Goal: Task Accomplishment & Management: Manage account settings

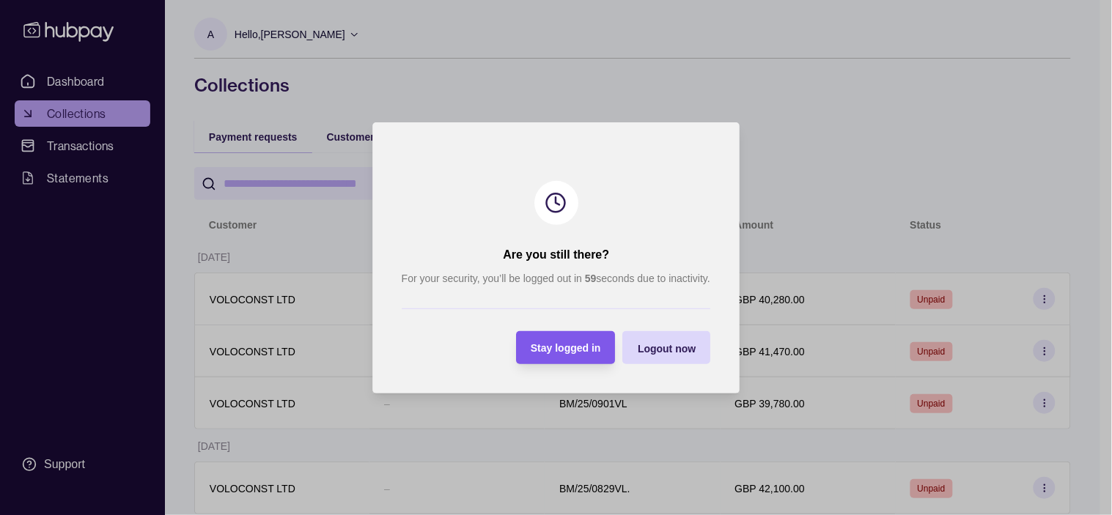
click at [569, 339] on div "Stay logged in" at bounding box center [566, 348] width 70 height 18
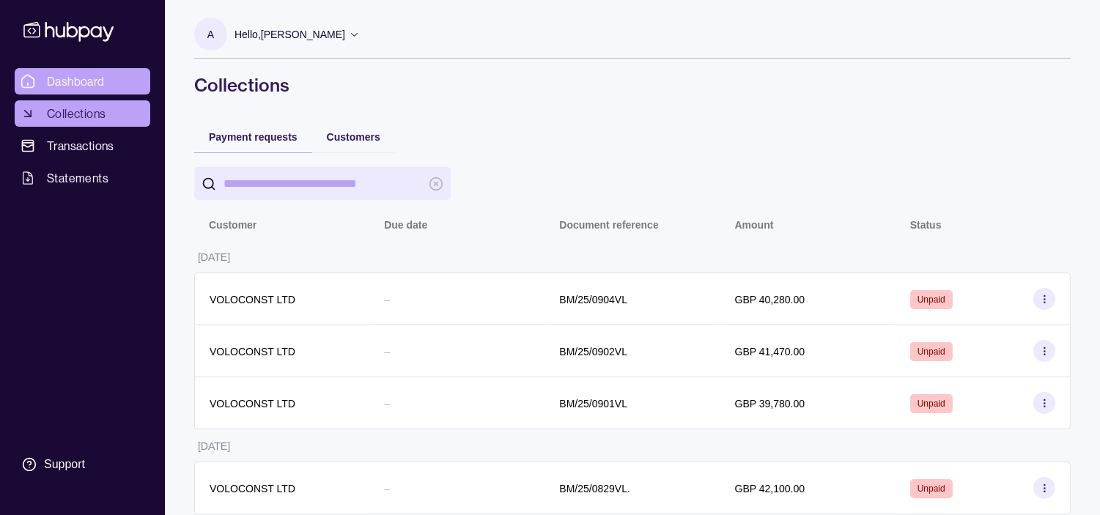
click at [82, 73] on span "Dashboard" at bounding box center [76, 82] width 58 height 18
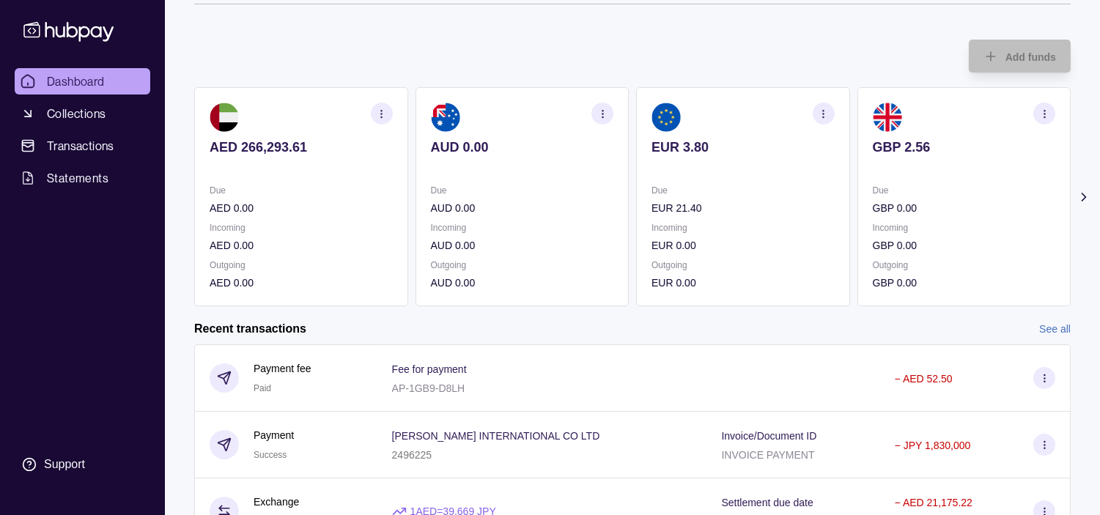
scroll to position [81, 0]
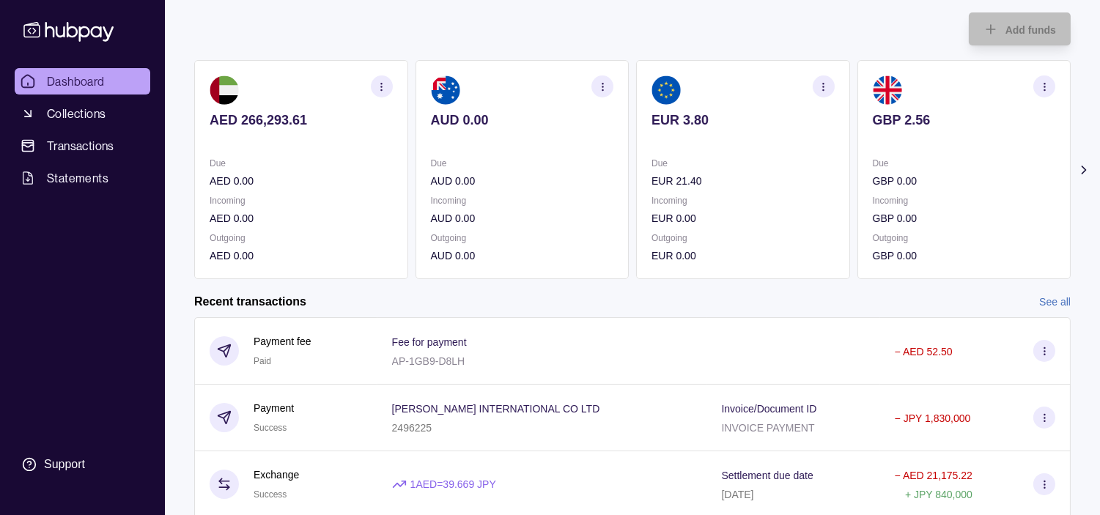
click at [652, 158] on p "Due" at bounding box center [743, 163] width 183 height 16
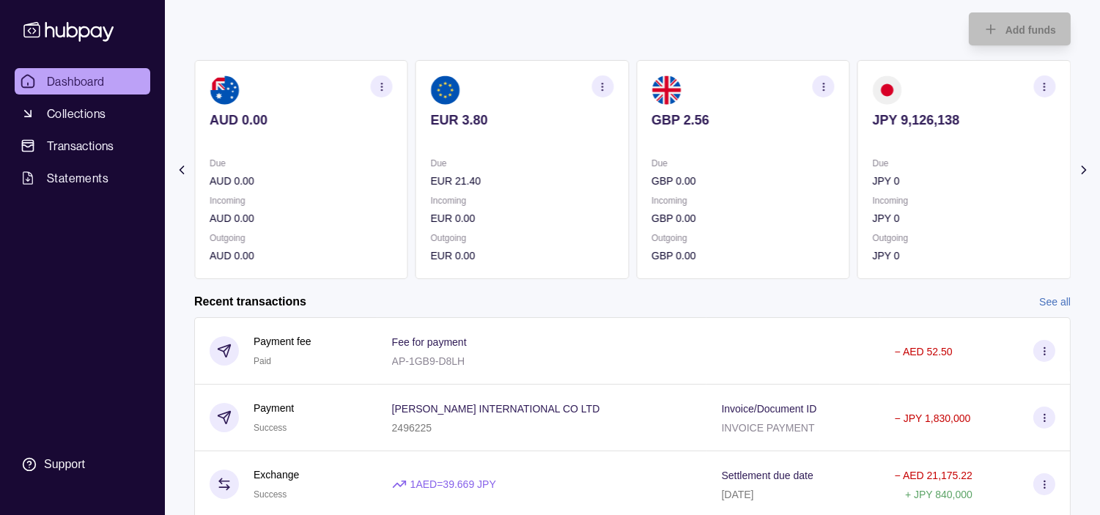
click at [653, 158] on p "Due" at bounding box center [743, 163] width 183 height 16
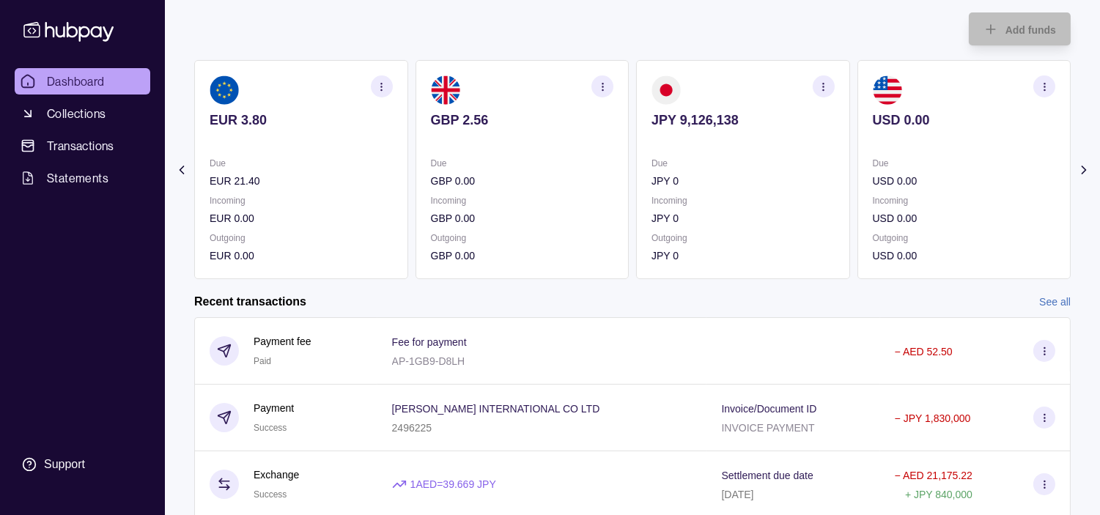
click at [662, 150] on section "JPY 9,126,138 Due JPY 0 Incoming JPY 0 Outgoing JPY 0" at bounding box center [743, 169] width 214 height 219
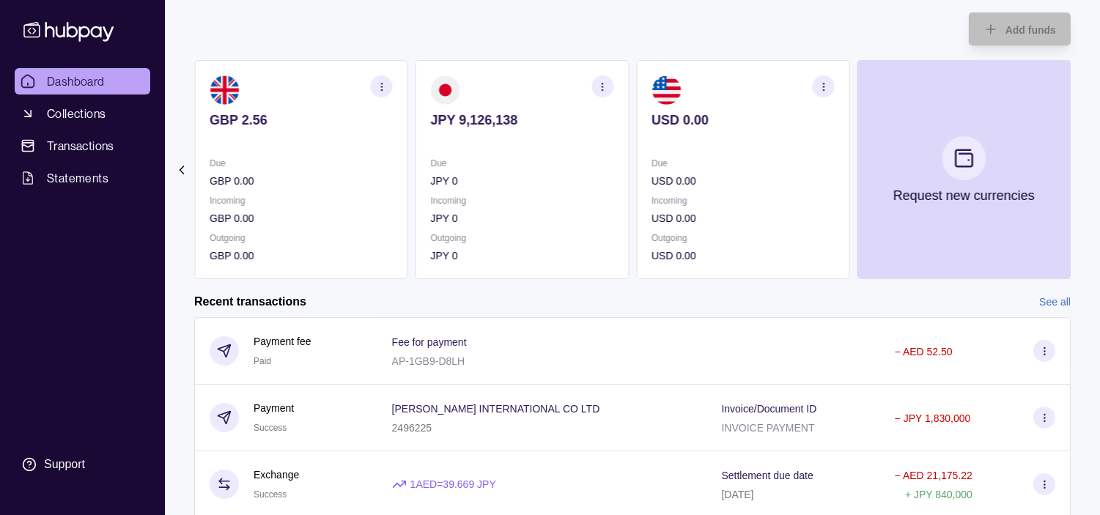
click at [537, 194] on div "Due JPY 0 Incoming JPY 0 Outgoing JPY 0" at bounding box center [522, 209] width 183 height 108
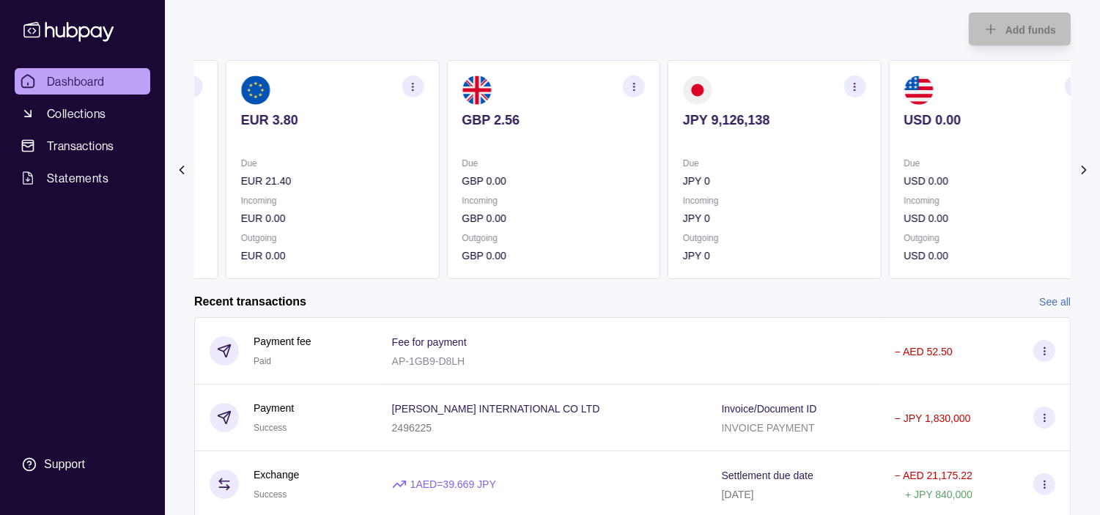
click at [555, 194] on p "Incoming" at bounding box center [553, 201] width 183 height 16
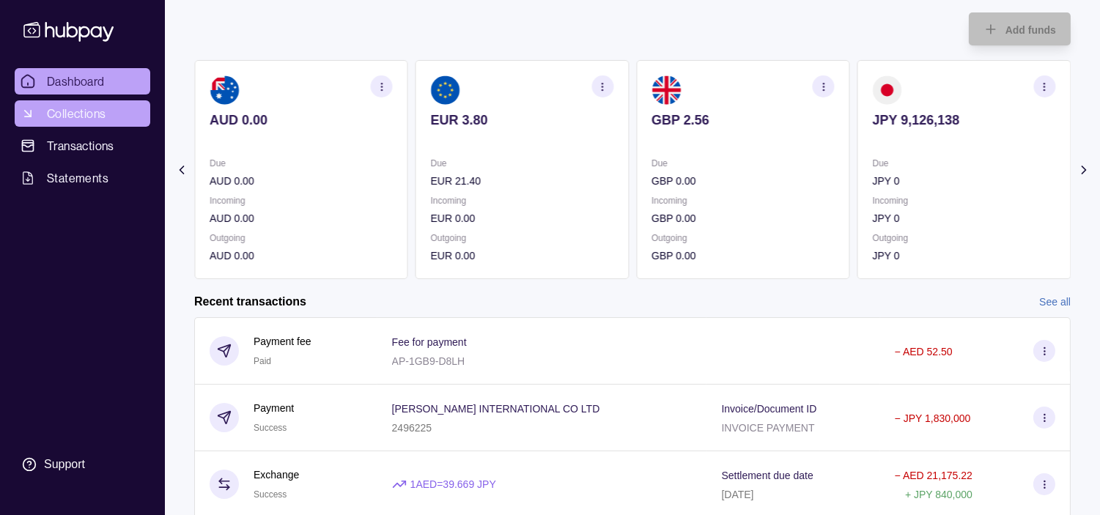
click at [35, 119] on link "Collections" at bounding box center [83, 113] width 136 height 26
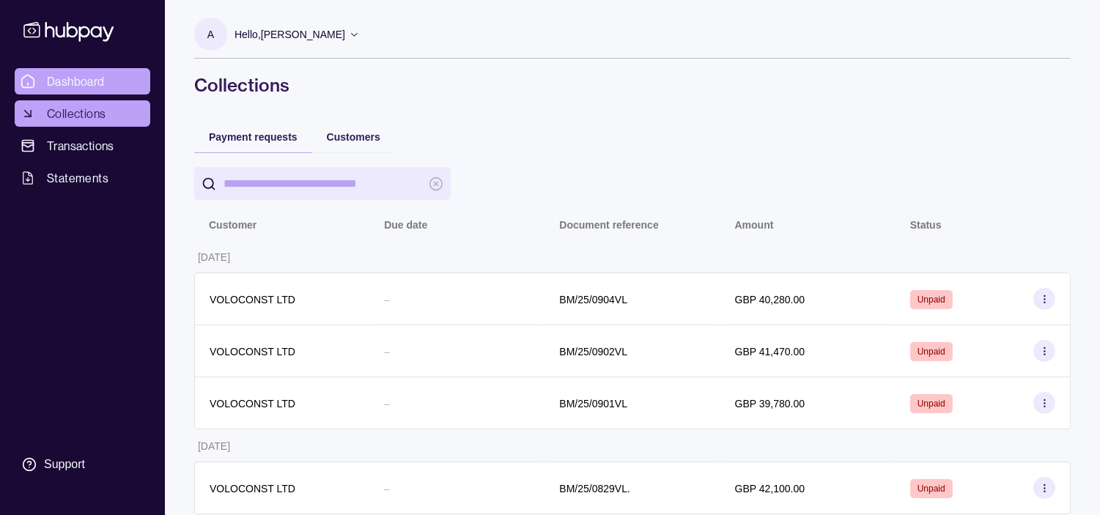
click at [103, 78] on span "Dashboard" at bounding box center [76, 82] width 58 height 18
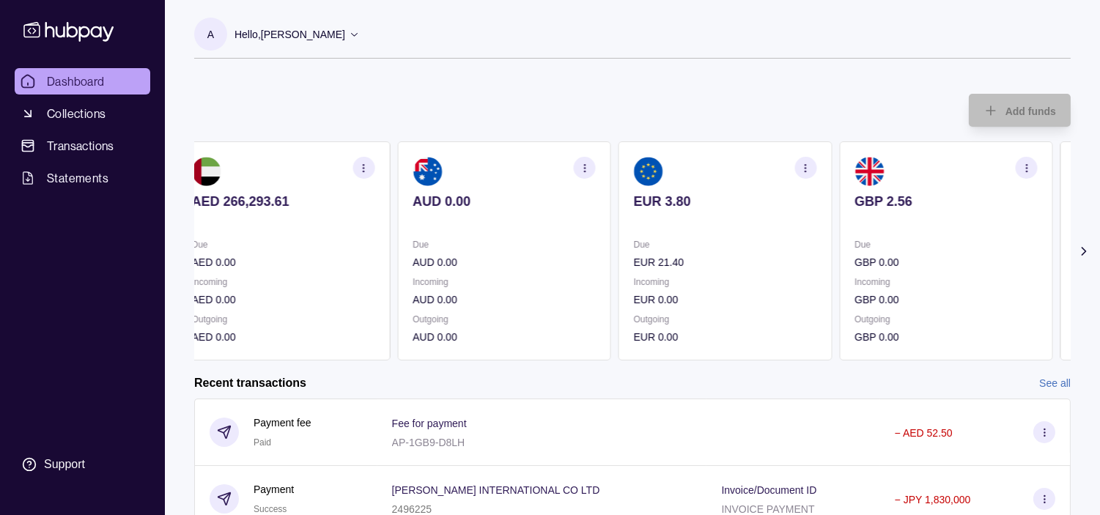
click at [647, 199] on p "EUR 3.80" at bounding box center [725, 202] width 183 height 16
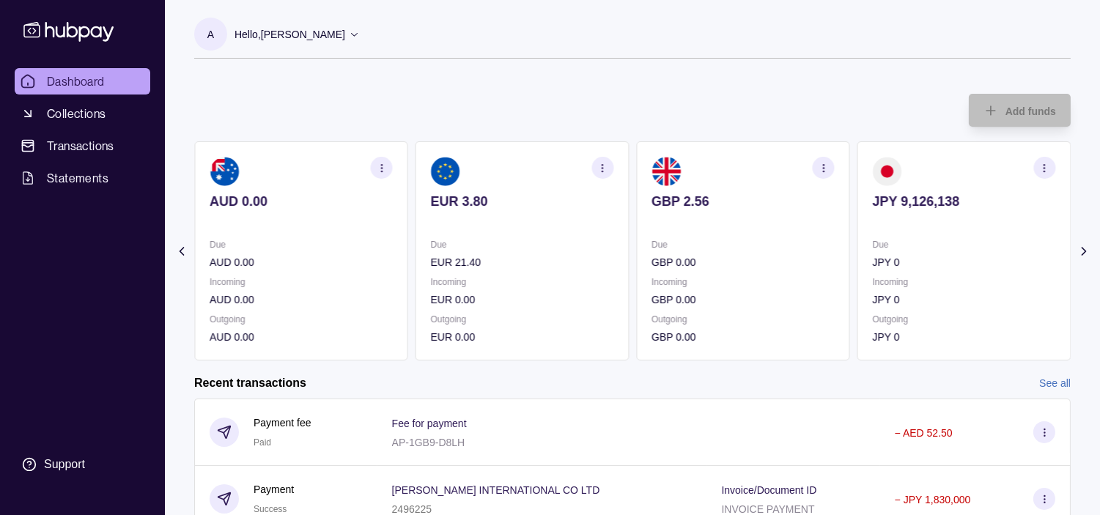
click at [652, 207] on p "GBP 2.56" at bounding box center [743, 202] width 183 height 16
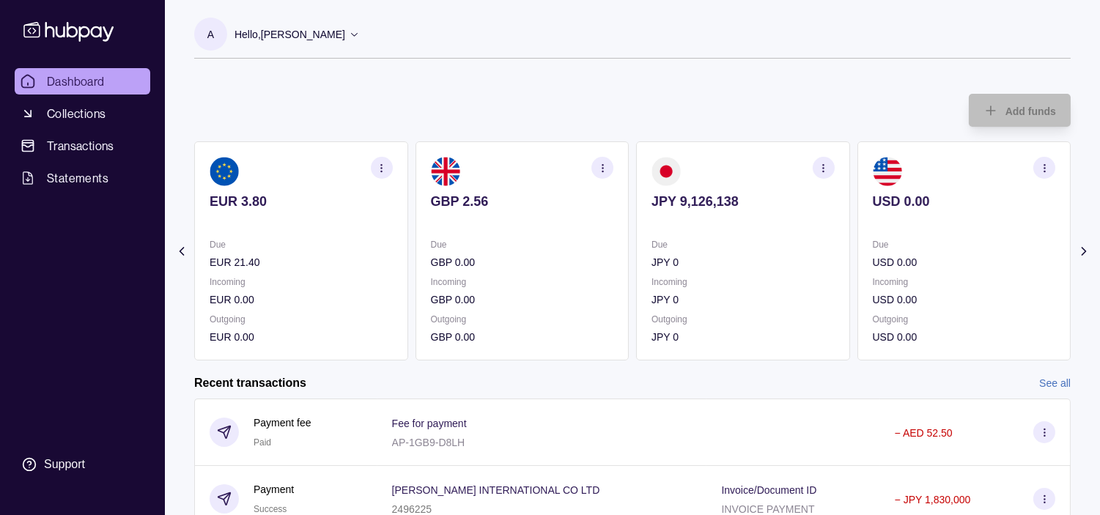
click at [819, 167] on icon "button" at bounding box center [823, 168] width 11 height 11
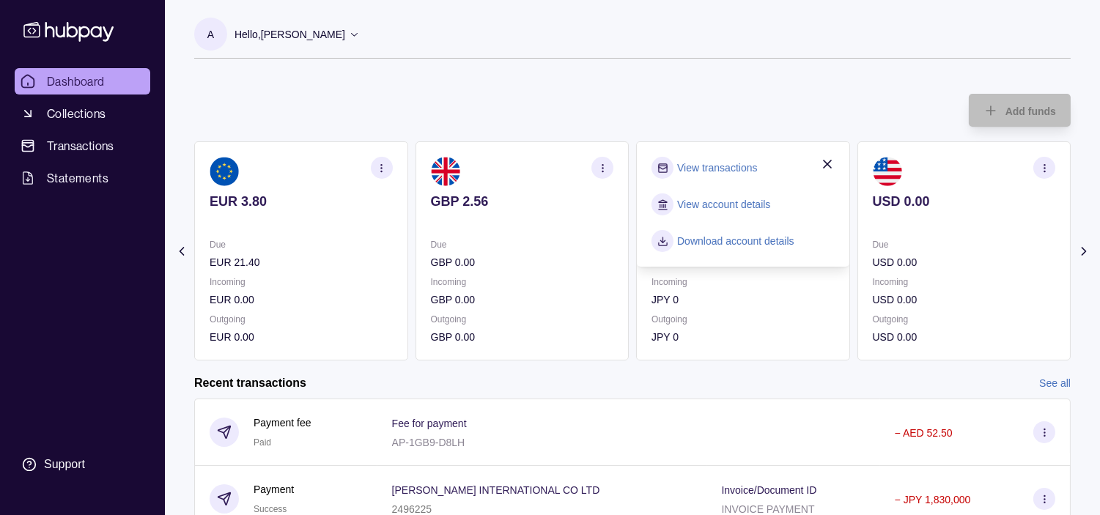
click at [730, 165] on link "View transactions" at bounding box center [717, 168] width 80 height 16
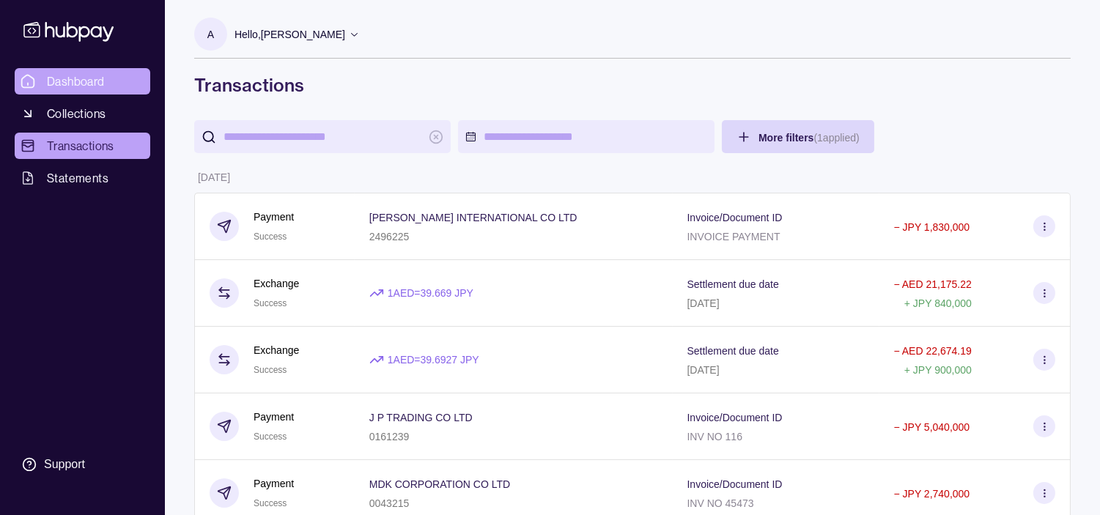
click at [114, 75] on link "Dashboard" at bounding box center [83, 81] width 136 height 26
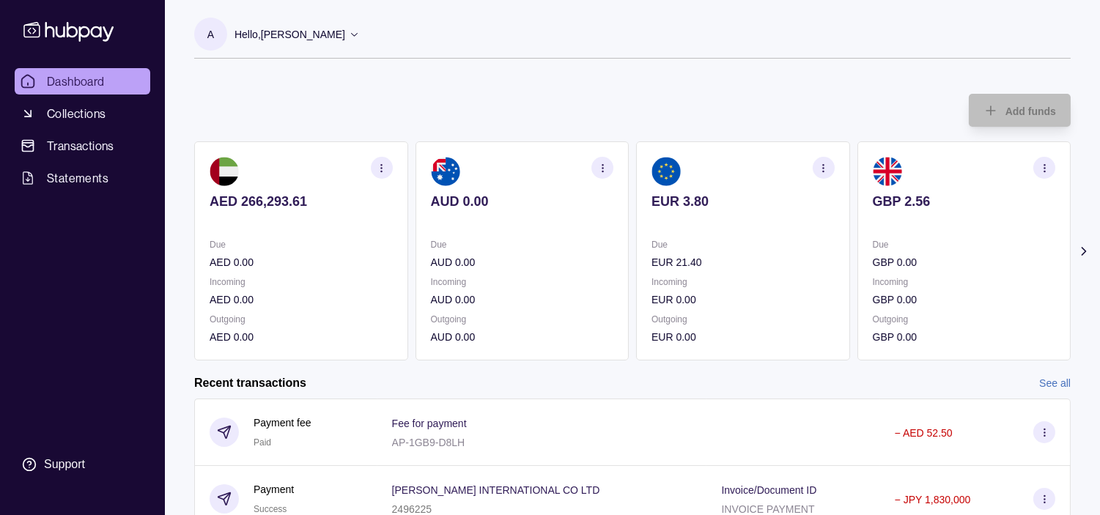
click at [116, 15] on div "Dashboard Collections Transactions Statements Support" at bounding box center [82, 257] width 165 height 515
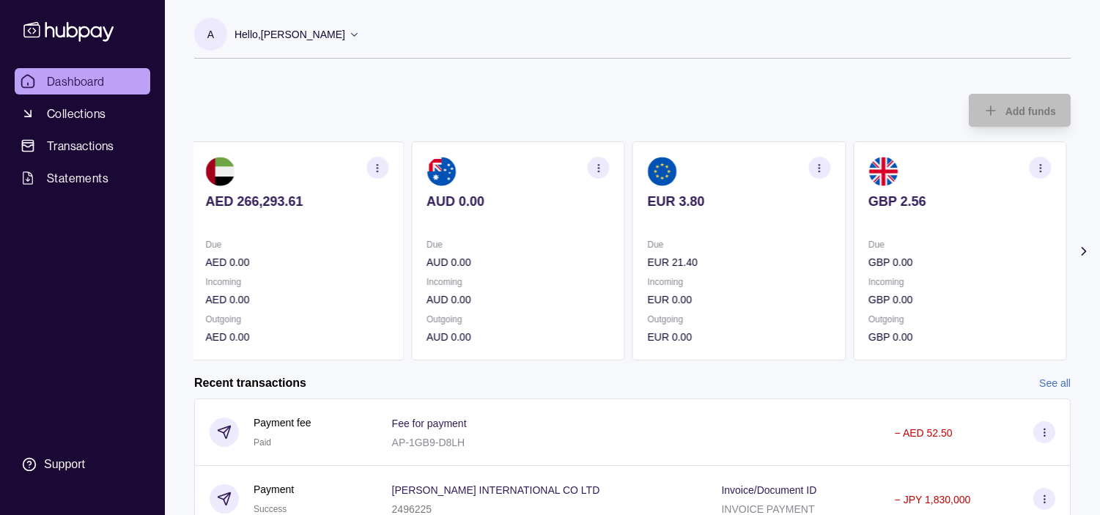
click at [1008, 180] on section at bounding box center [960, 171] width 183 height 29
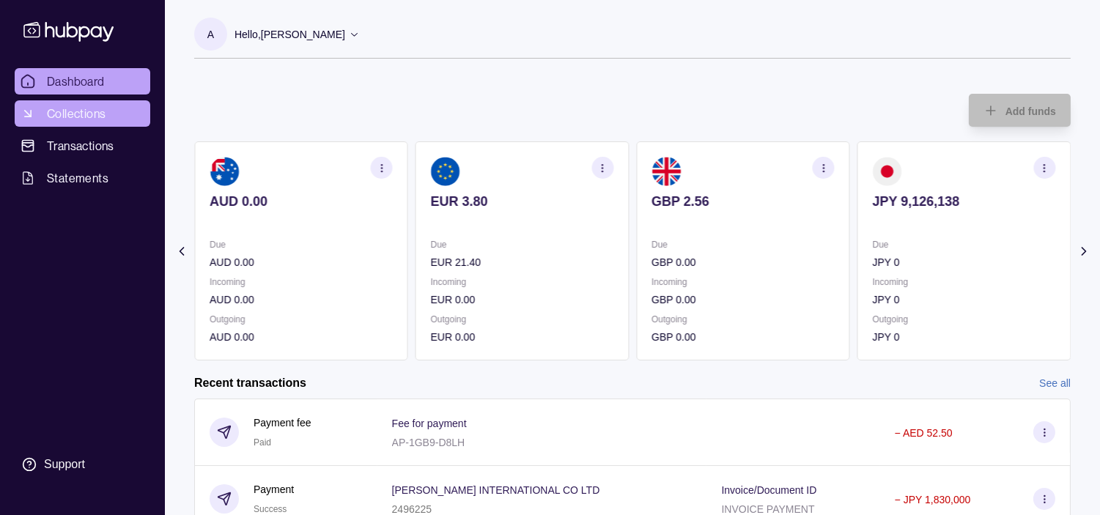
click at [75, 106] on span "Collections" at bounding box center [76, 114] width 59 height 18
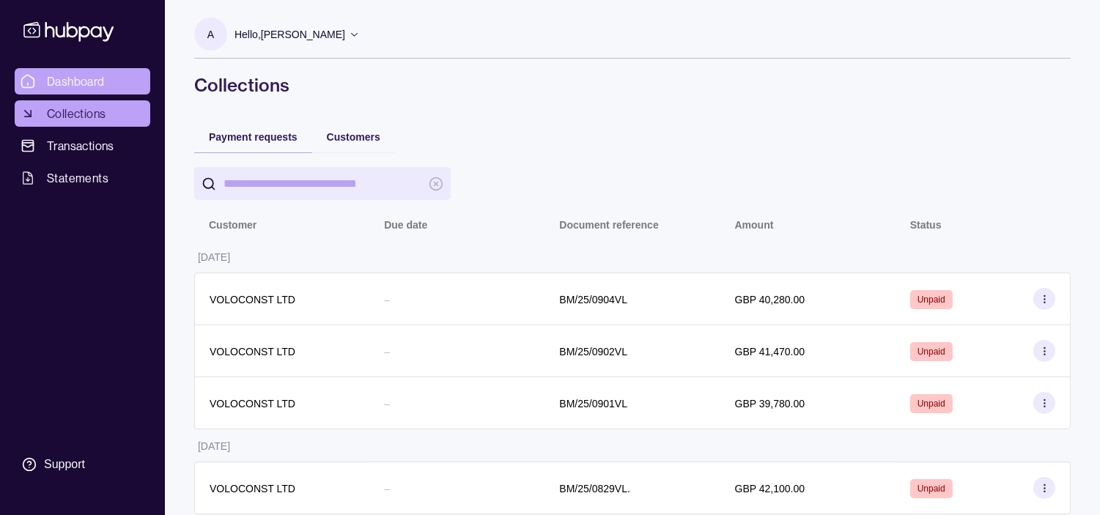
click at [125, 76] on link "Dashboard" at bounding box center [83, 81] width 136 height 26
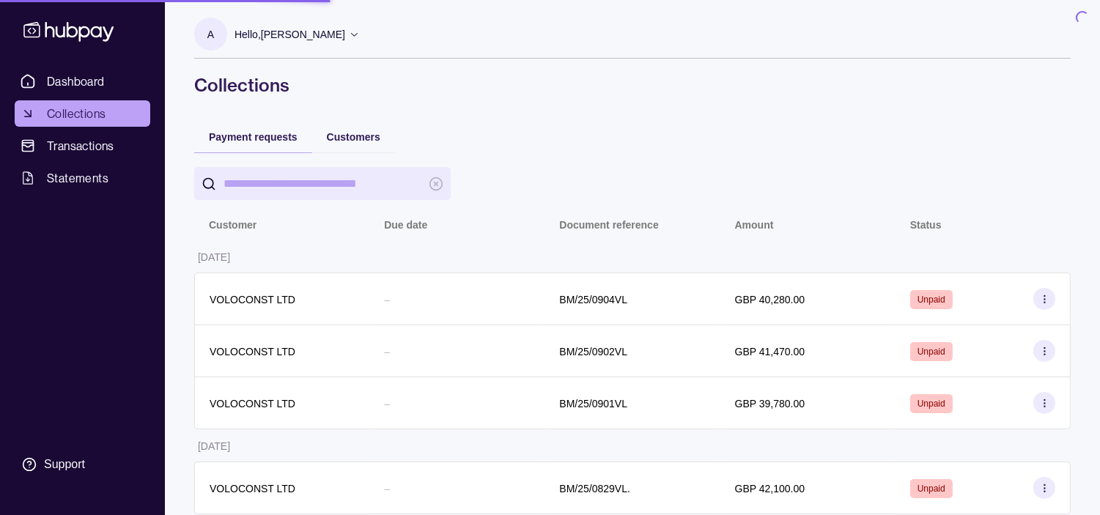
click at [288, 34] on p "Hello, [PERSON_NAME]" at bounding box center [290, 34] width 111 height 16
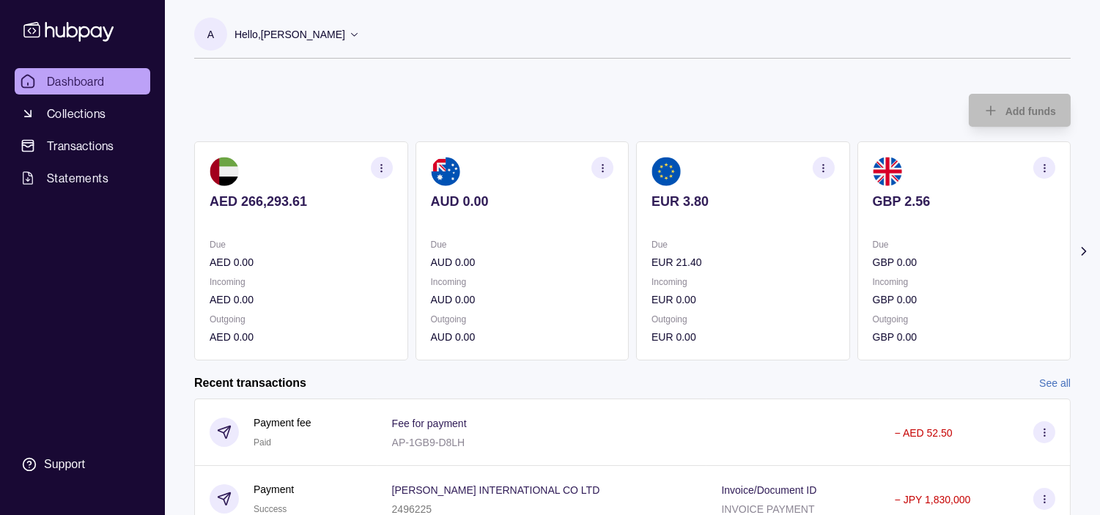
click at [320, 35] on p "Hello, [PERSON_NAME]" at bounding box center [290, 34] width 111 height 16
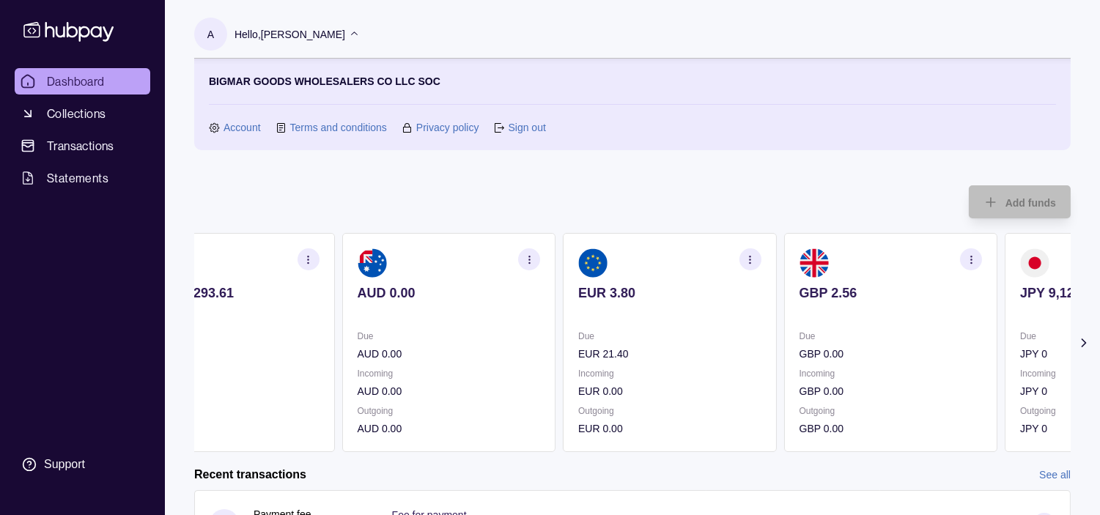
click at [655, 316] on section "EUR 3.80 Due EUR 21.40 Incoming EUR 0.00 Outgoing EUR 0.00" at bounding box center [670, 342] width 214 height 219
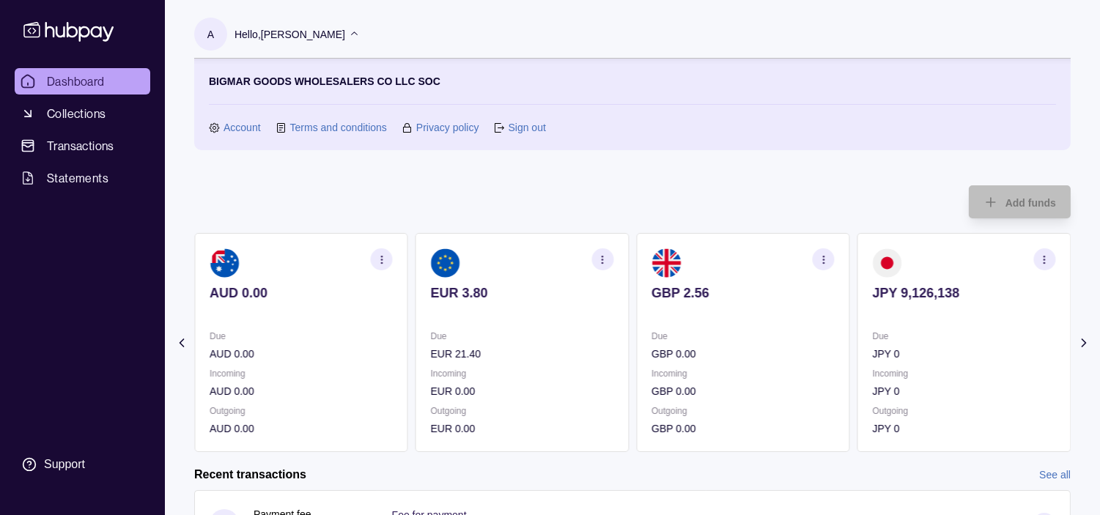
click at [663, 312] on section "GBP 2.56 Due GBP 0.00 Incoming GBP 0.00 Outgoing GBP 0.00" at bounding box center [743, 342] width 214 height 219
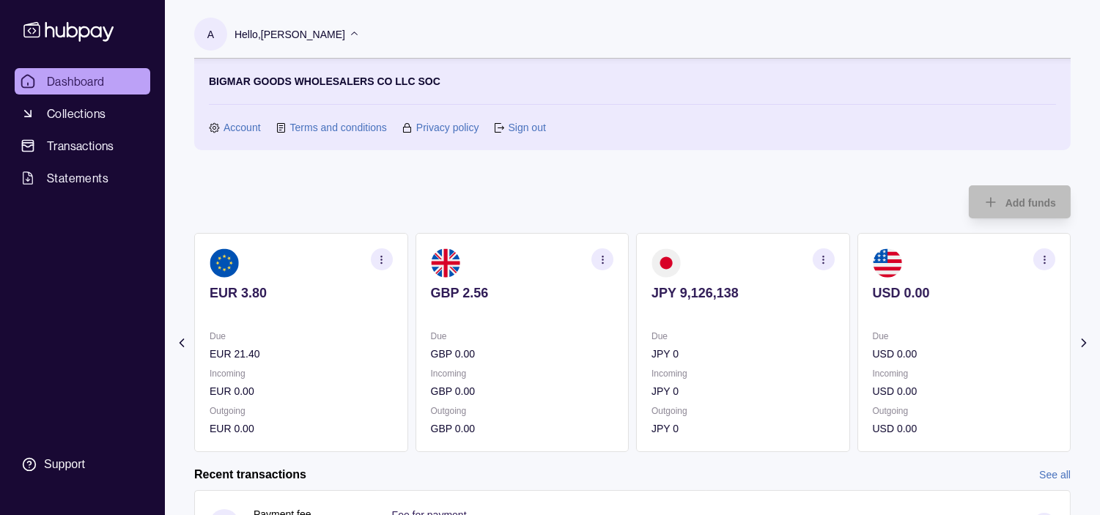
click at [529, 130] on link "Sign out" at bounding box center [526, 127] width 37 height 16
